Goal: Transaction & Acquisition: Subscribe to service/newsletter

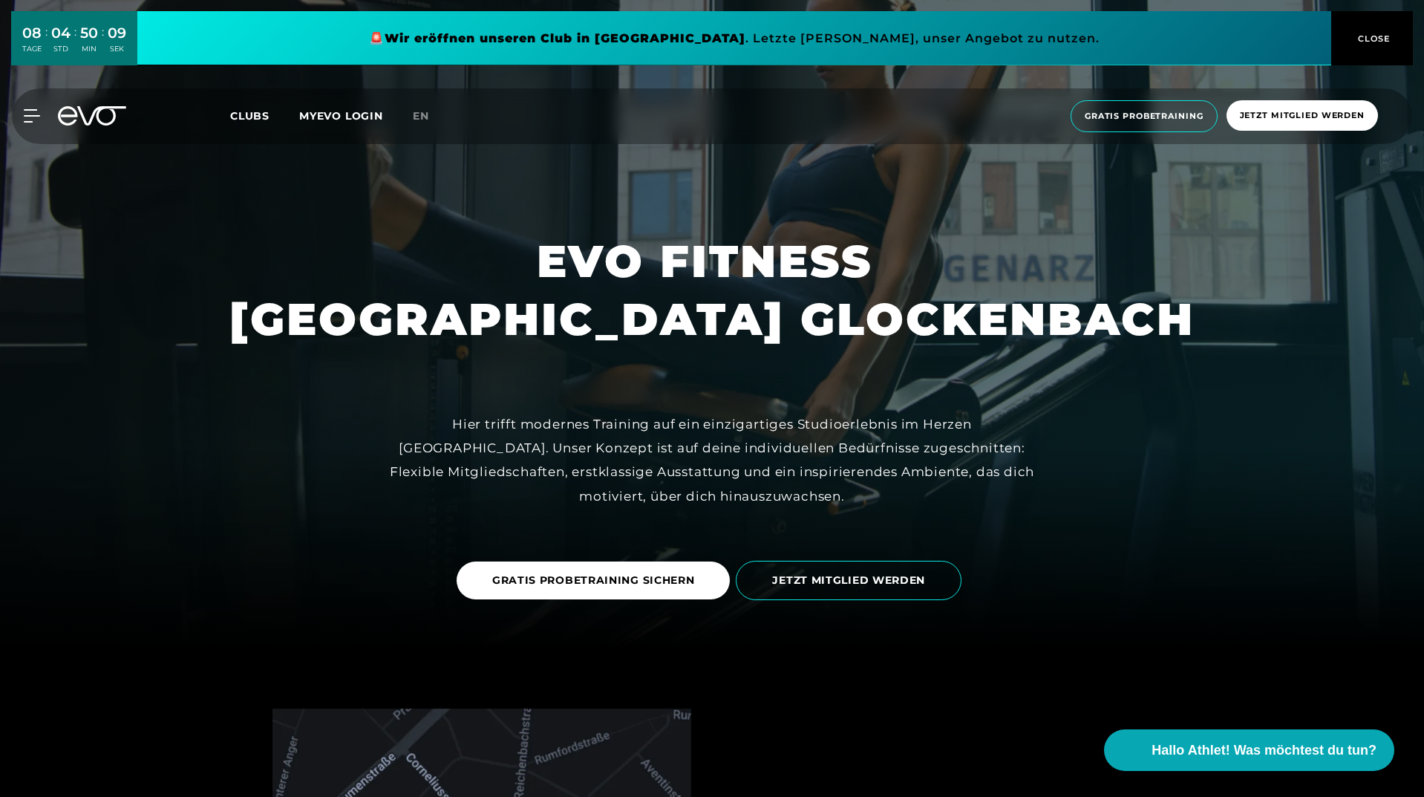
click at [246, 123] on span "Clubs" at bounding box center [249, 115] width 39 height 13
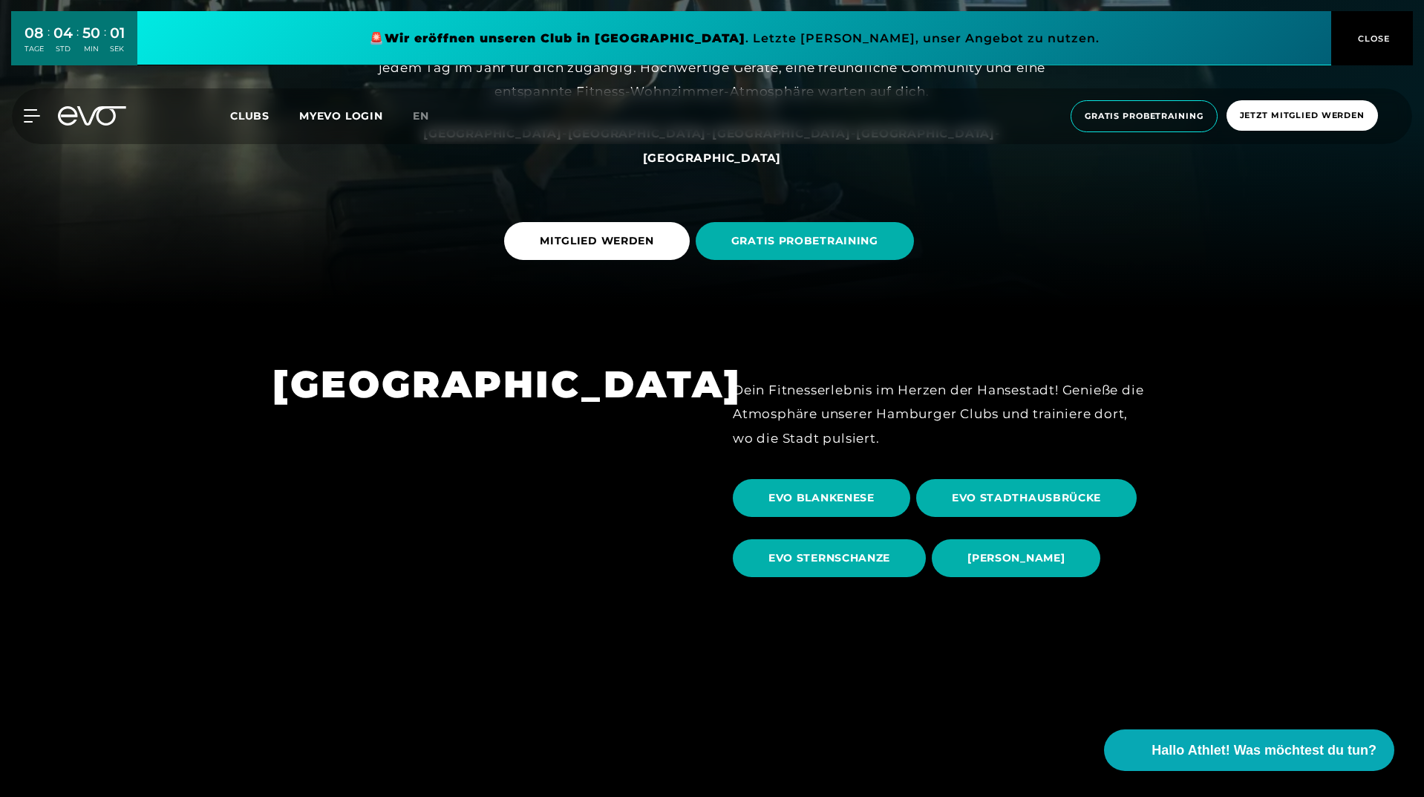
scroll to position [223, 0]
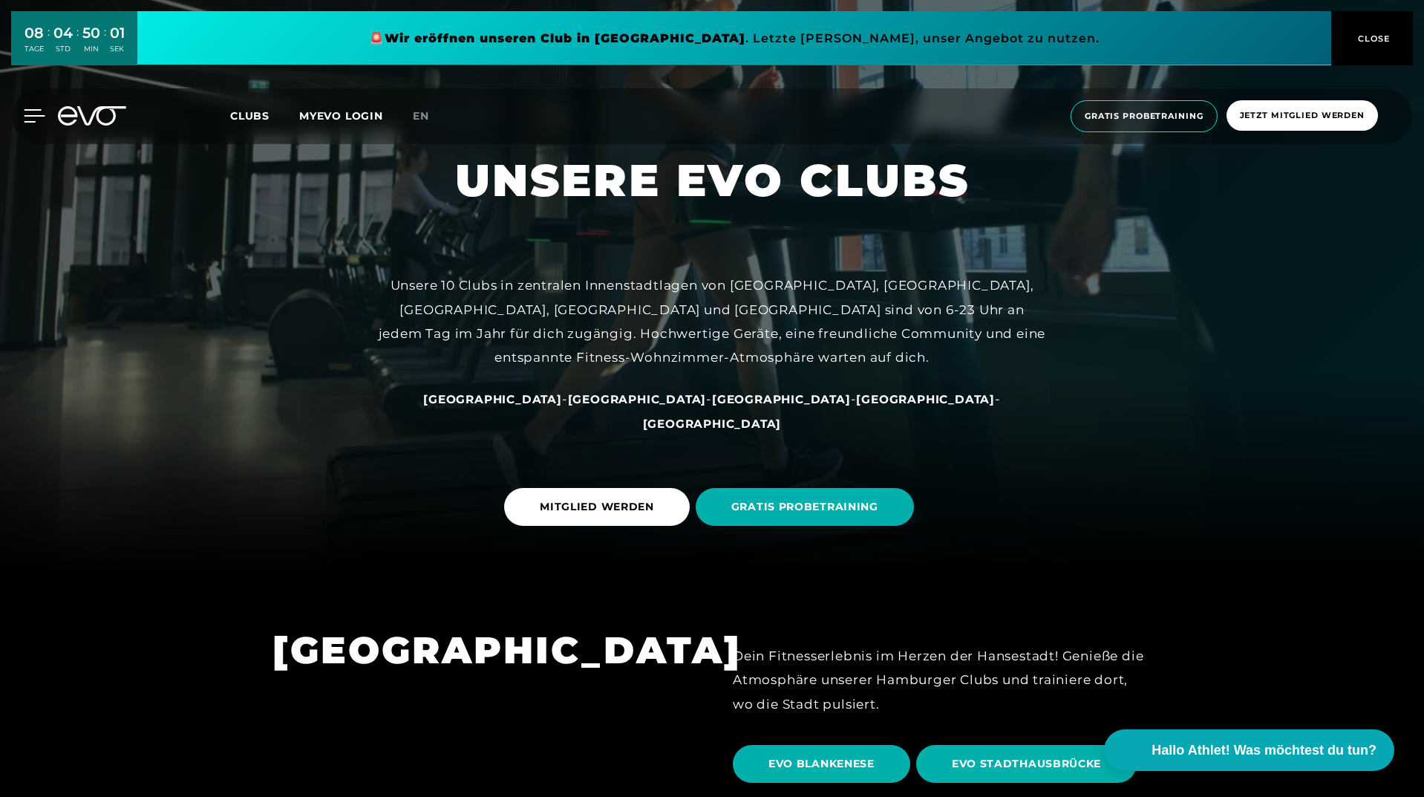
click at [38, 110] on icon at bounding box center [35, 116] width 21 height 12
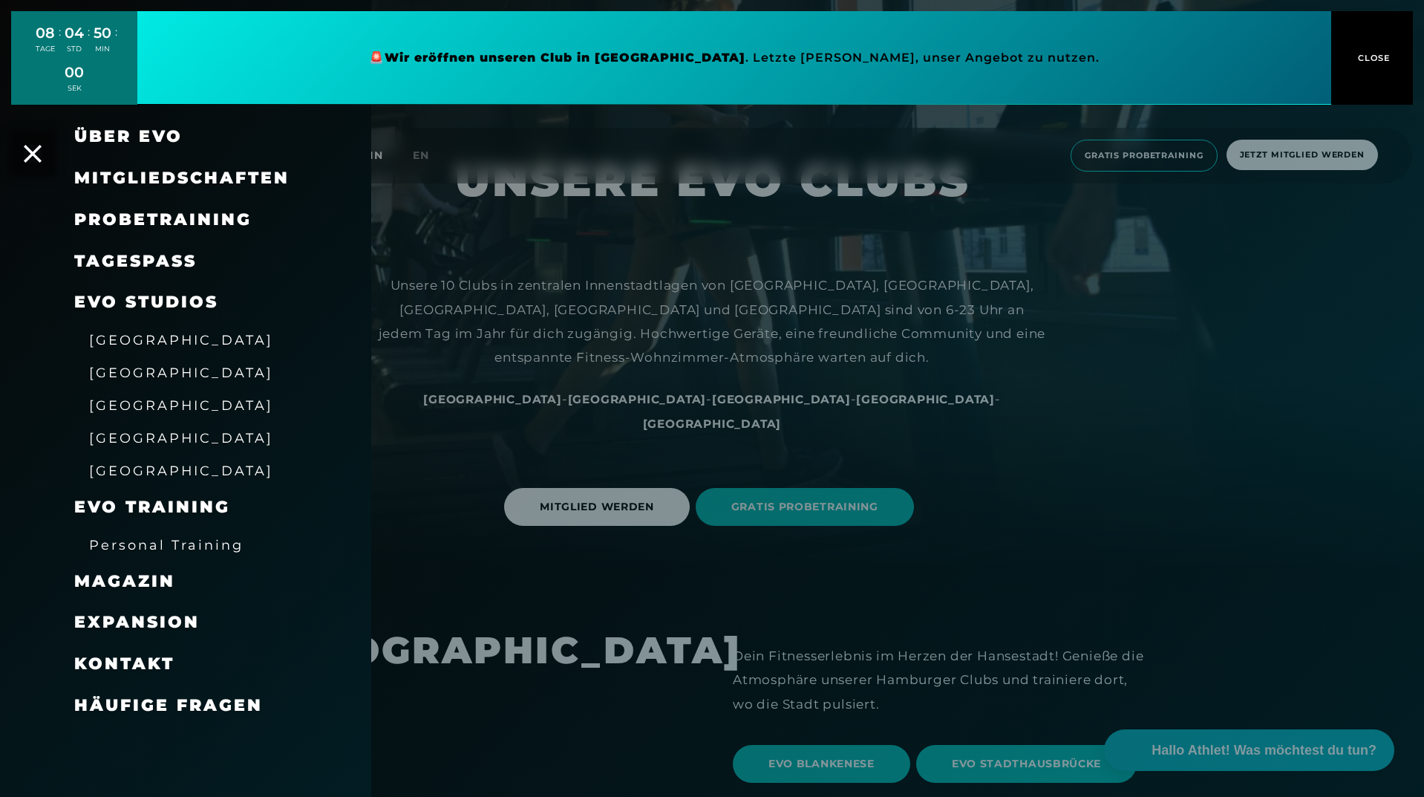
click at [164, 179] on span "Mitgliedschaften" at bounding box center [181, 178] width 215 height 20
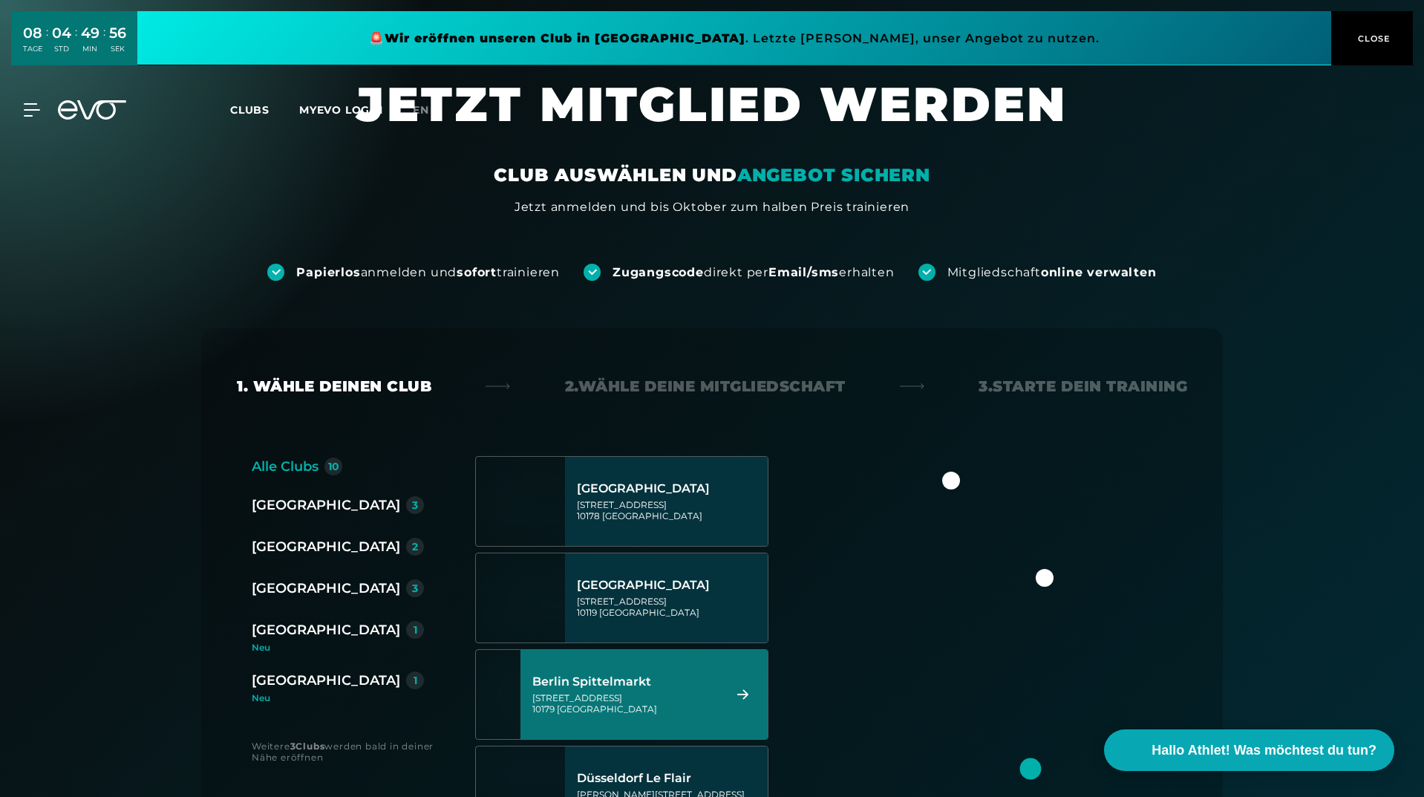
click at [310, 635] on div "[GEOGRAPHIC_DATA]" at bounding box center [326, 629] width 149 height 21
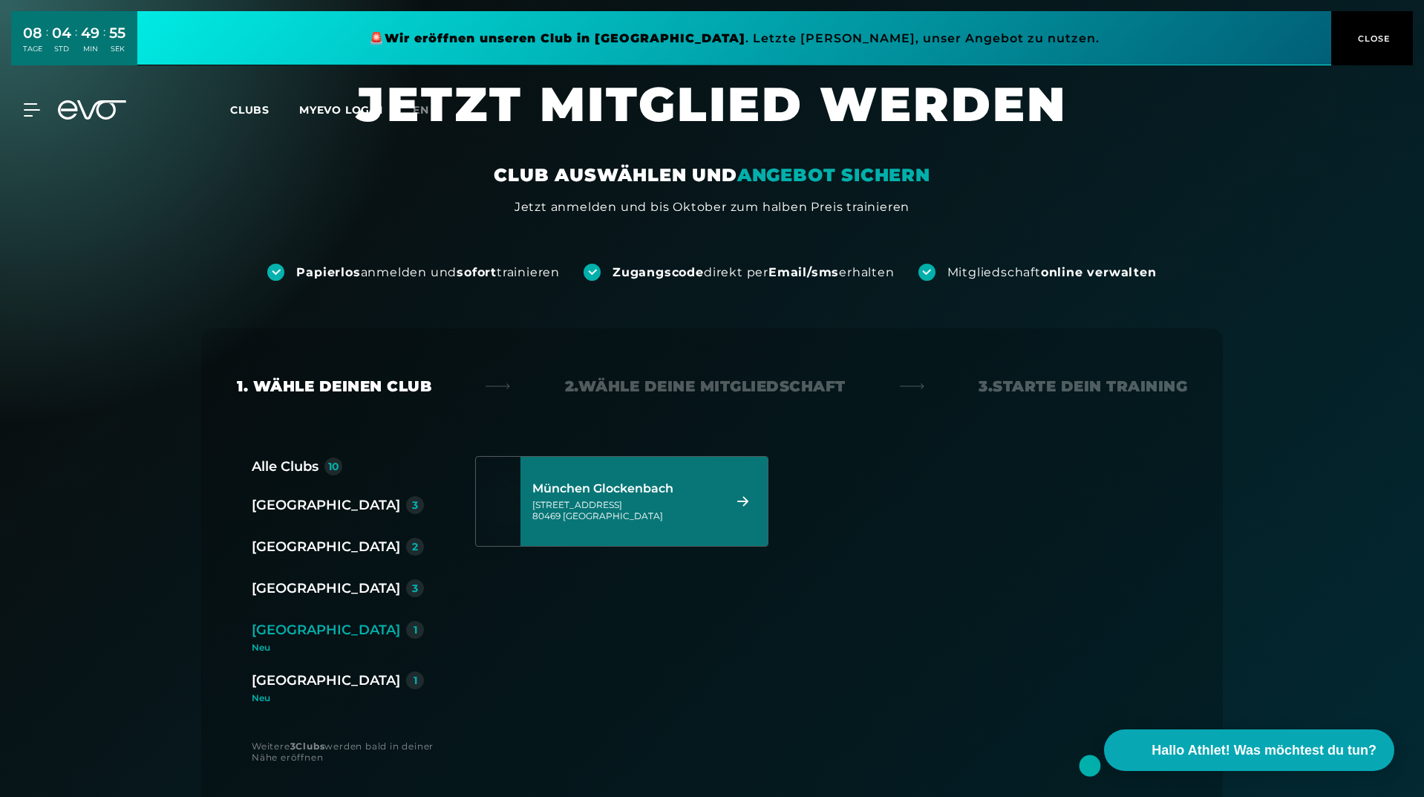
click at [607, 510] on div "[STREET_ADDRESS]" at bounding box center [625, 510] width 186 height 22
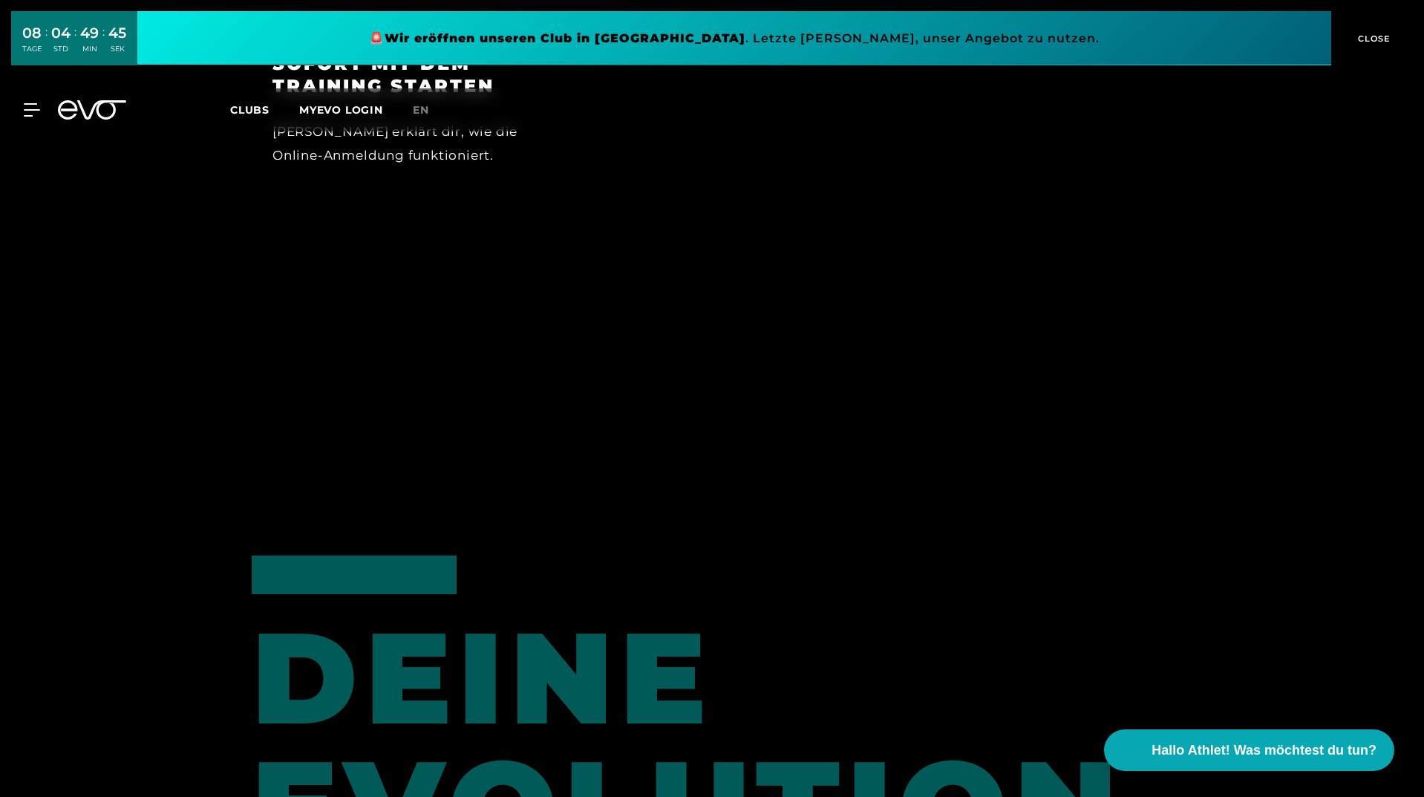
scroll to position [1516, 0]
